Goal: Information Seeking & Learning: Learn about a topic

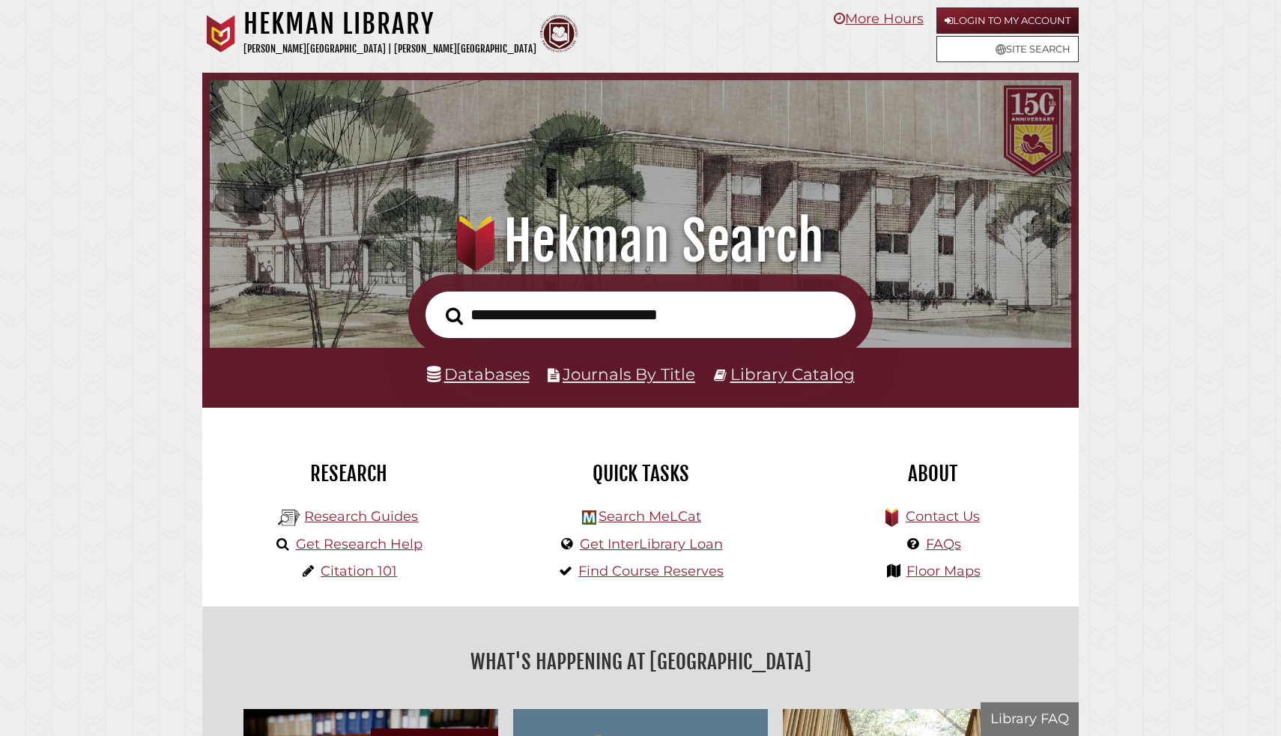
scroll to position [285, 854]
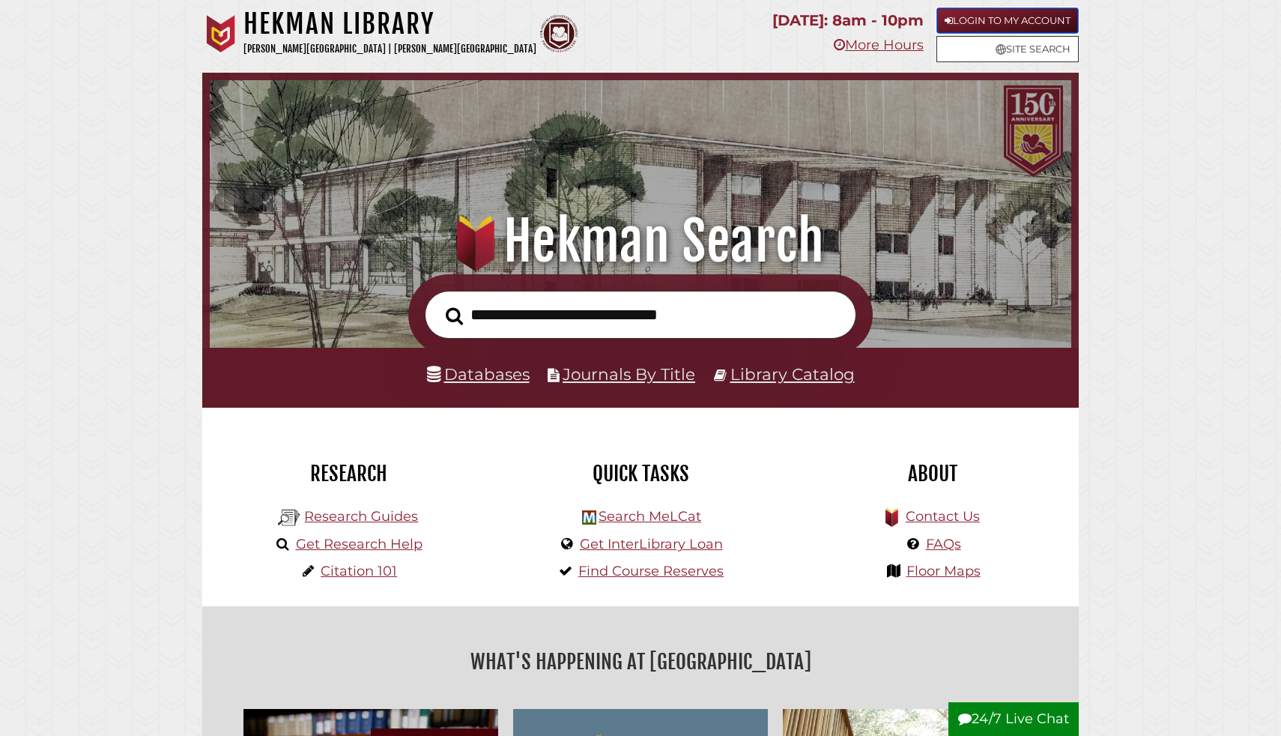
click at [1008, 19] on link "Login to My Account" at bounding box center [1008, 20] width 142 height 26
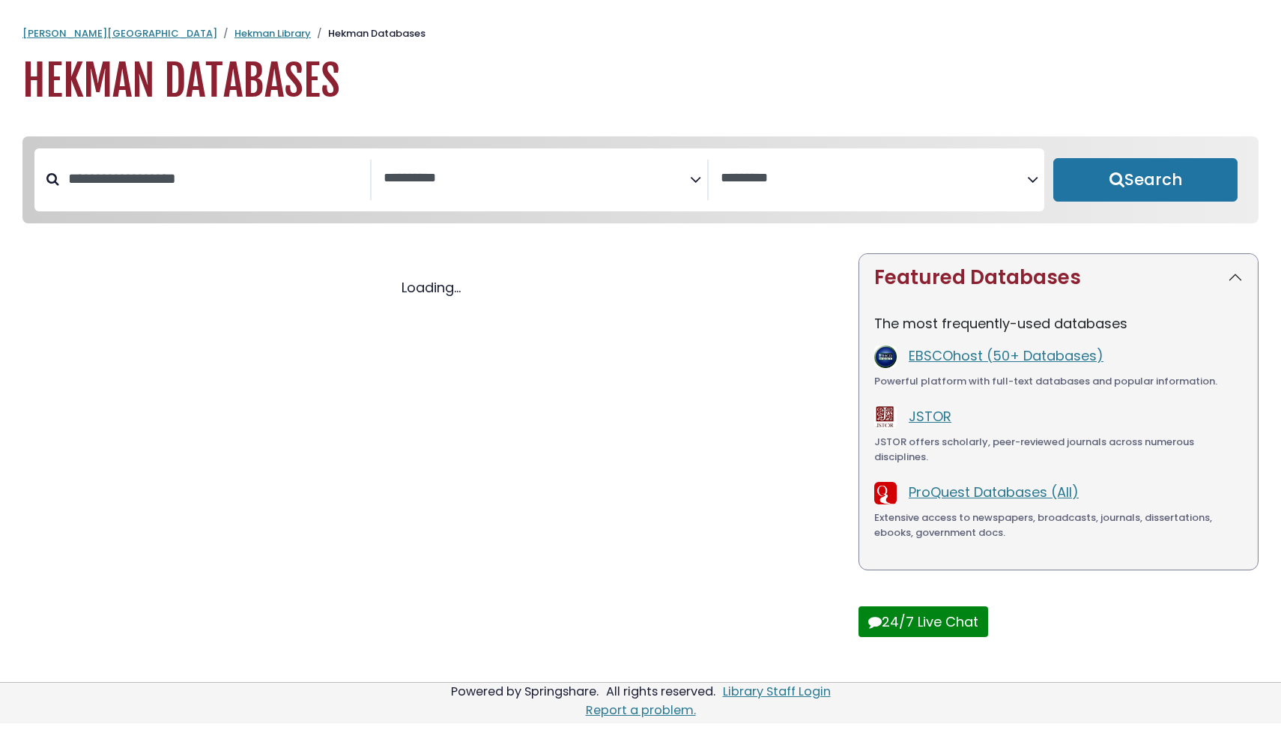
select select "Database Subject Filter"
select select "Database Vendors Filter"
select select "Database Subject Filter"
select select "Database Vendors Filter"
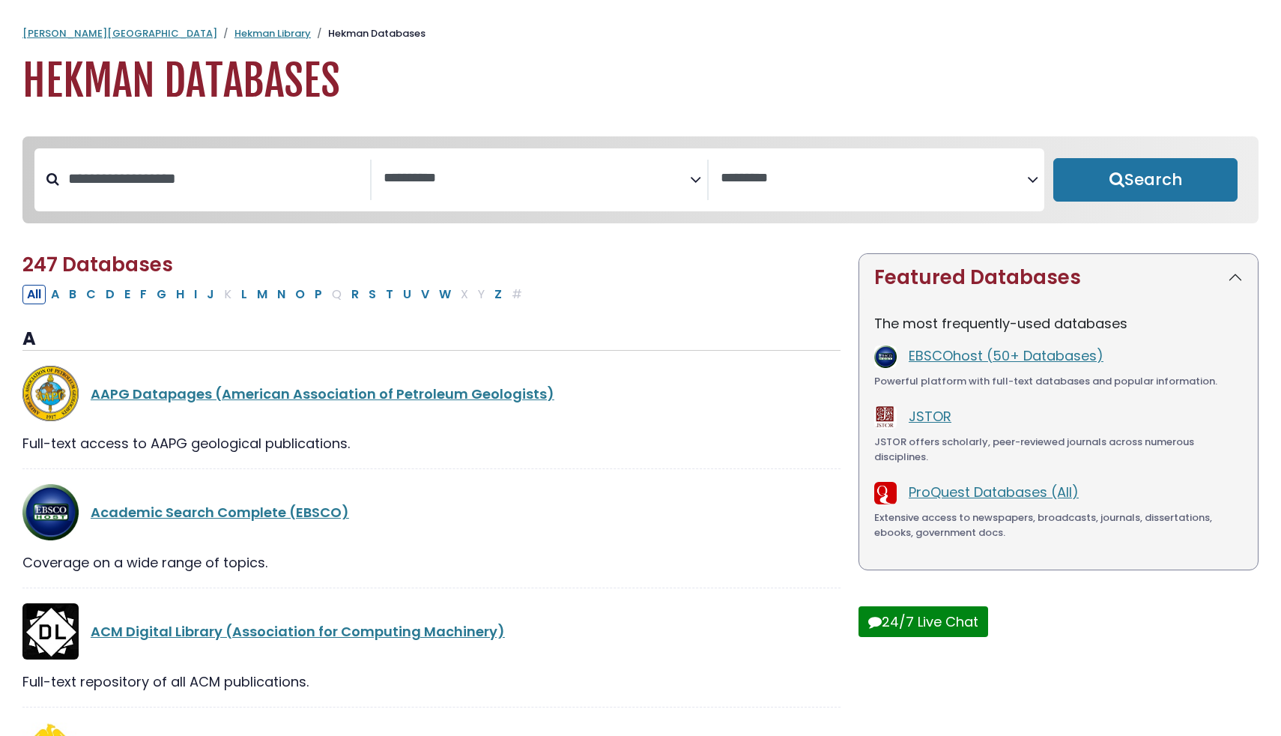
click at [696, 184] on icon "Search filters" at bounding box center [695, 177] width 11 height 22
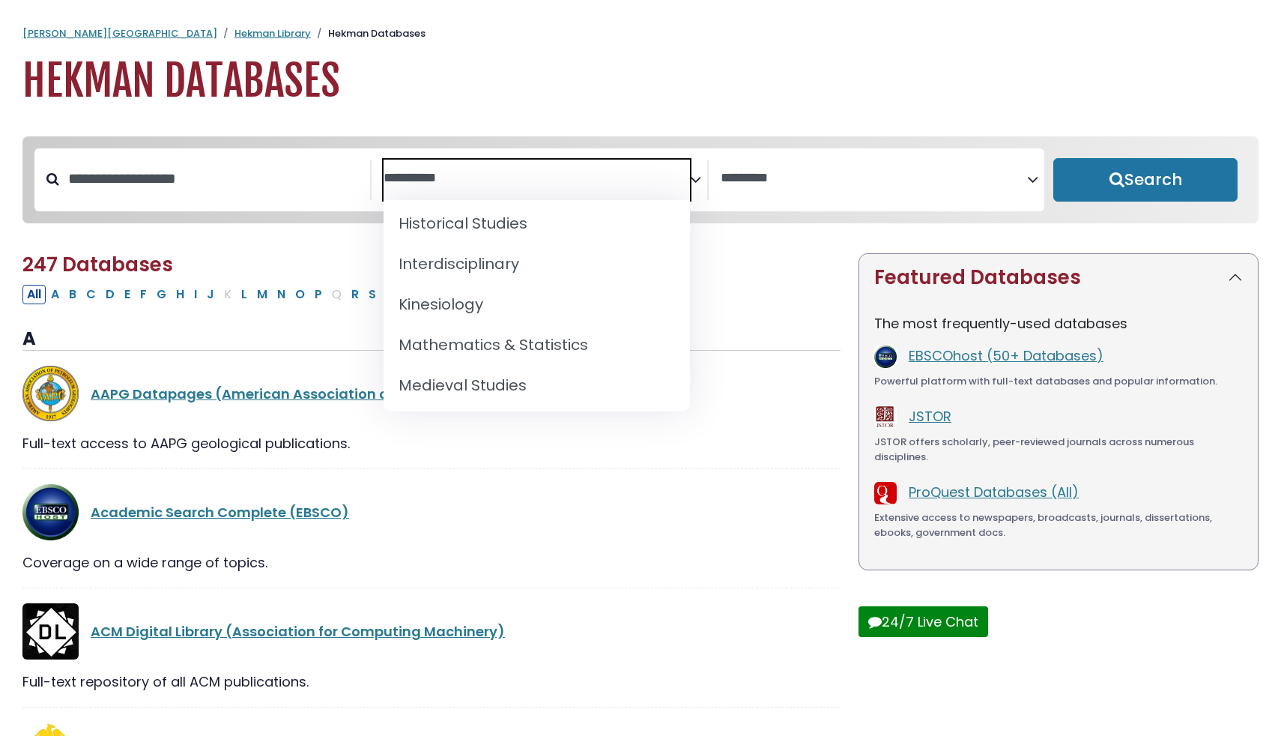
scroll to position [982, 0]
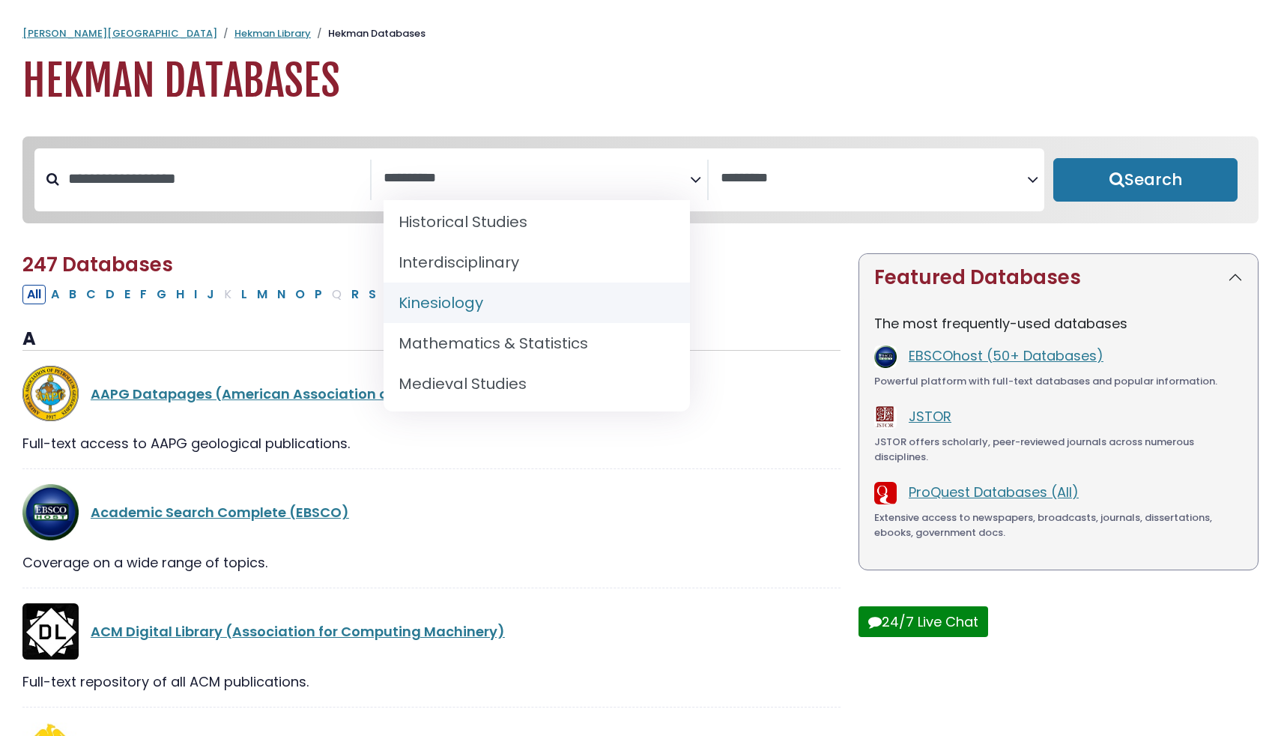
select select "*****"
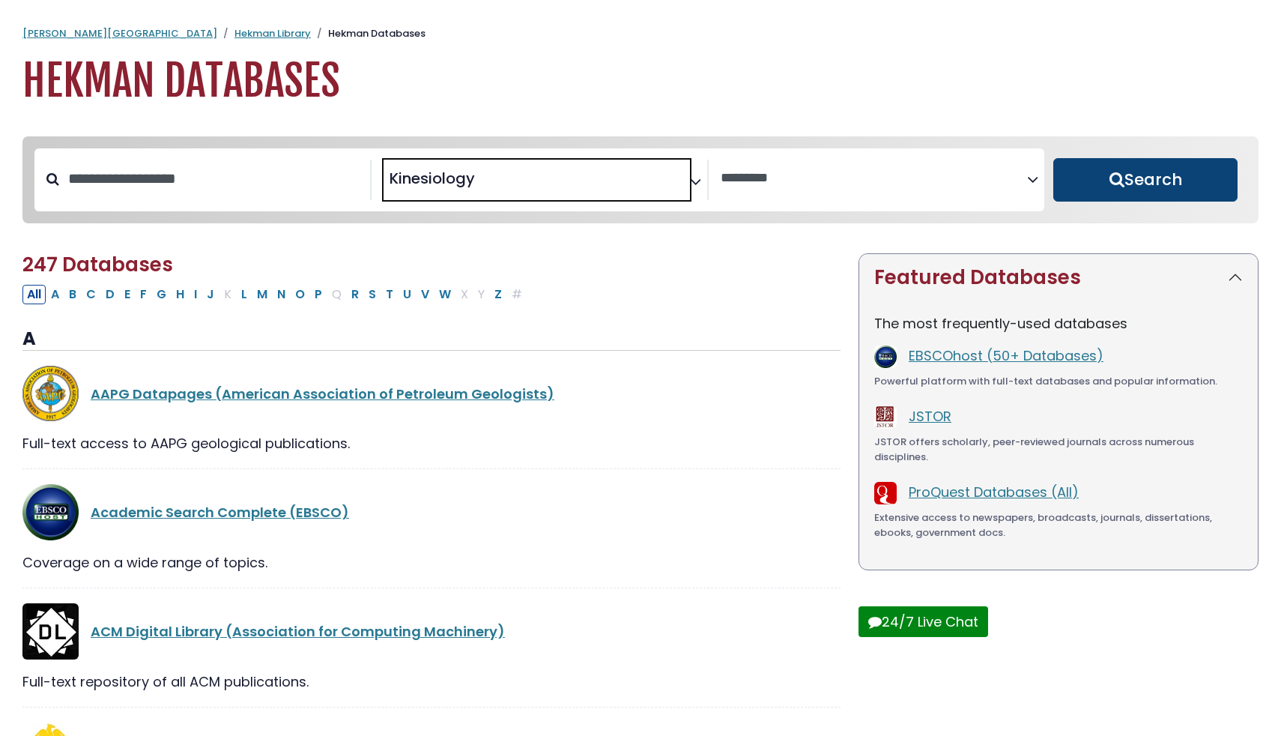
click at [1116, 180] on button "Search" at bounding box center [1145, 179] width 184 height 43
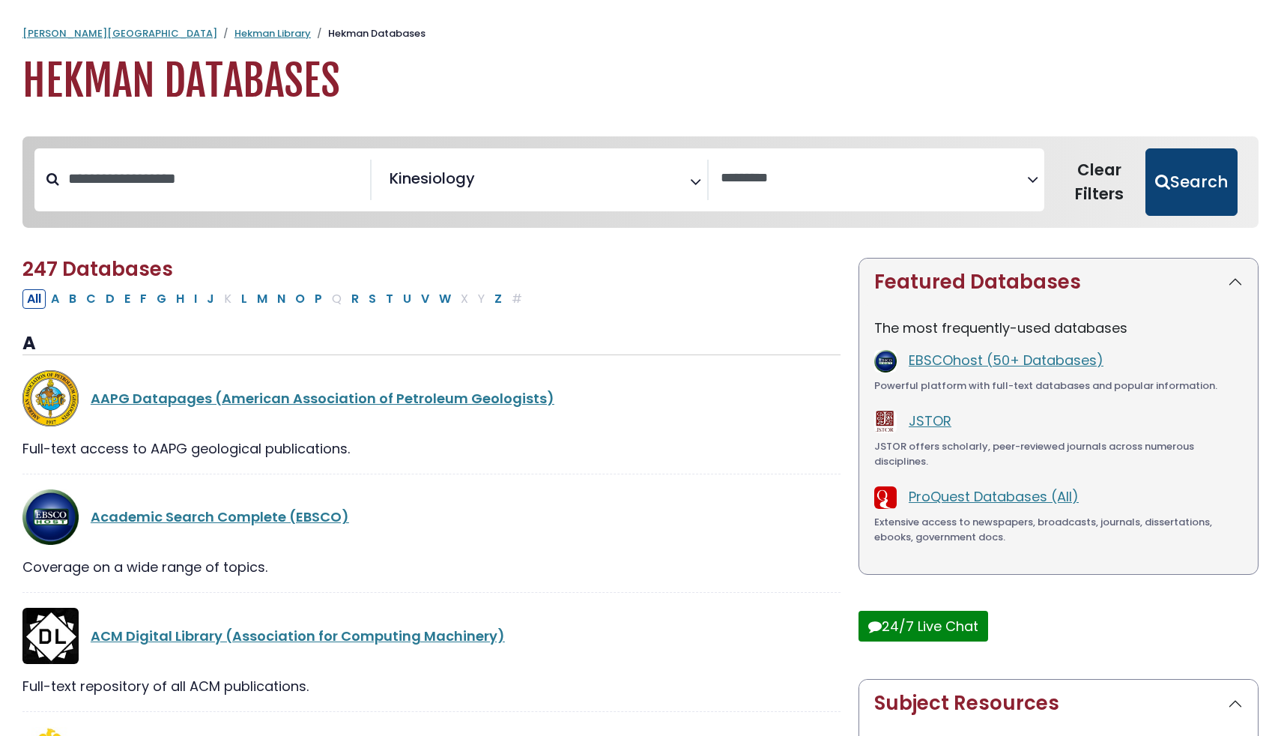
select select "Database Vendors Filter"
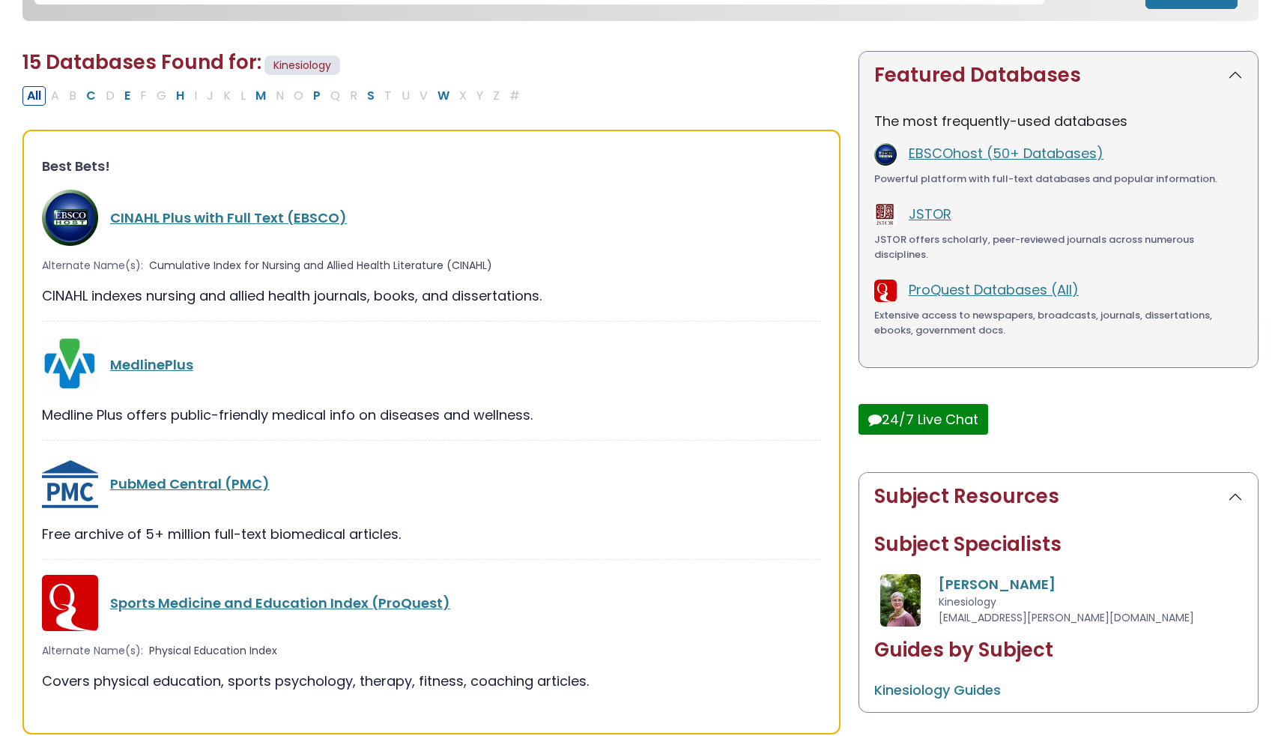
scroll to position [215, 0]
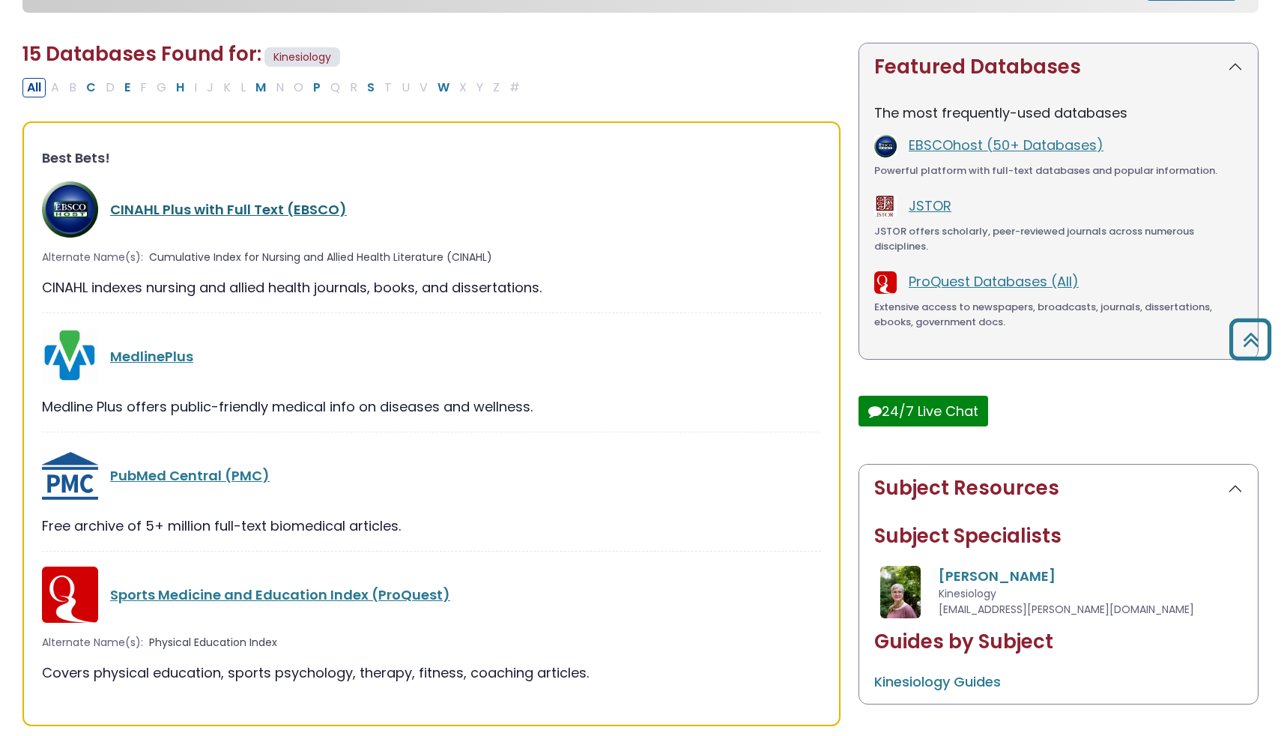
click at [272, 211] on link "CINAHL Plus with Full Text (EBSCO)" at bounding box center [228, 209] width 237 height 19
